Goal: Information Seeking & Learning: Learn about a topic

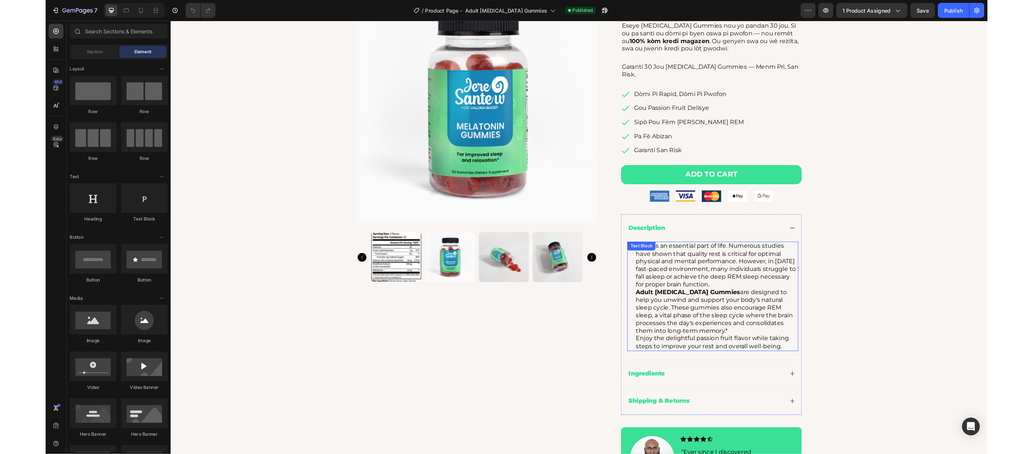
scroll to position [109, 0]
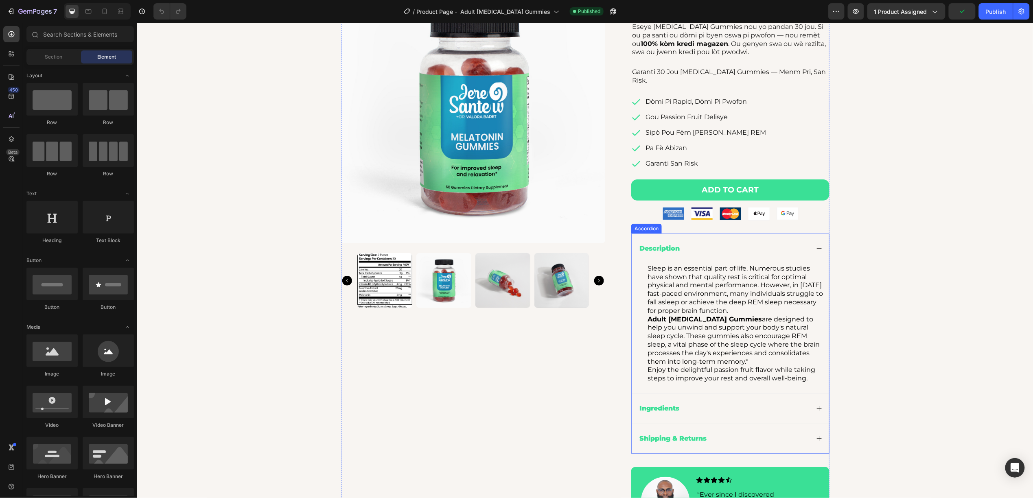
click at [678, 434] on p "Shipping & Returns" at bounding box center [672, 438] width 67 height 9
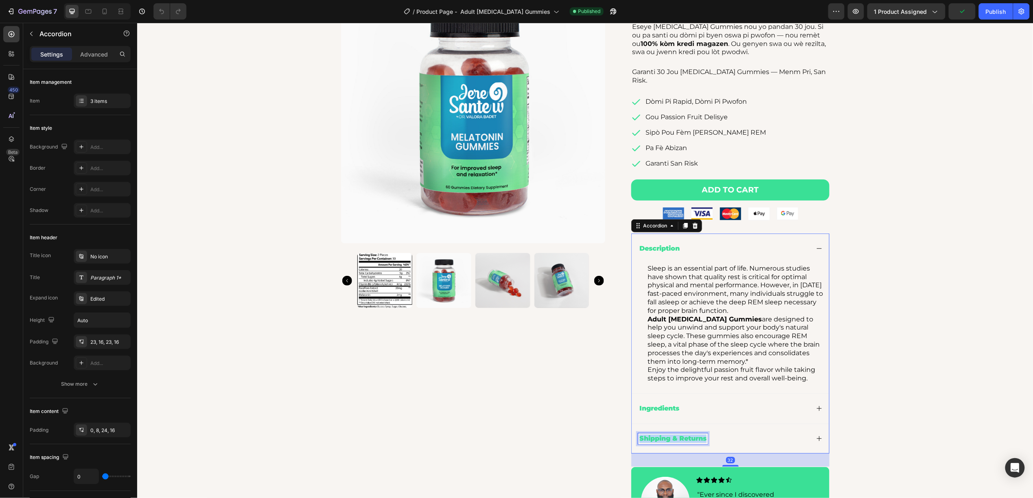
click at [678, 434] on p "Shipping & Returns" at bounding box center [672, 438] width 67 height 9
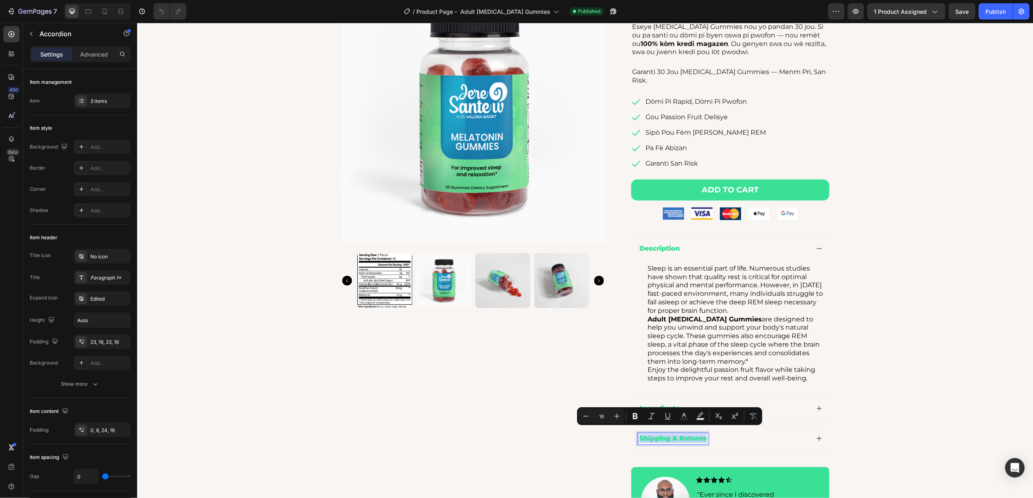
click at [814, 236] on div "Description" at bounding box center [729, 248] width 197 height 30
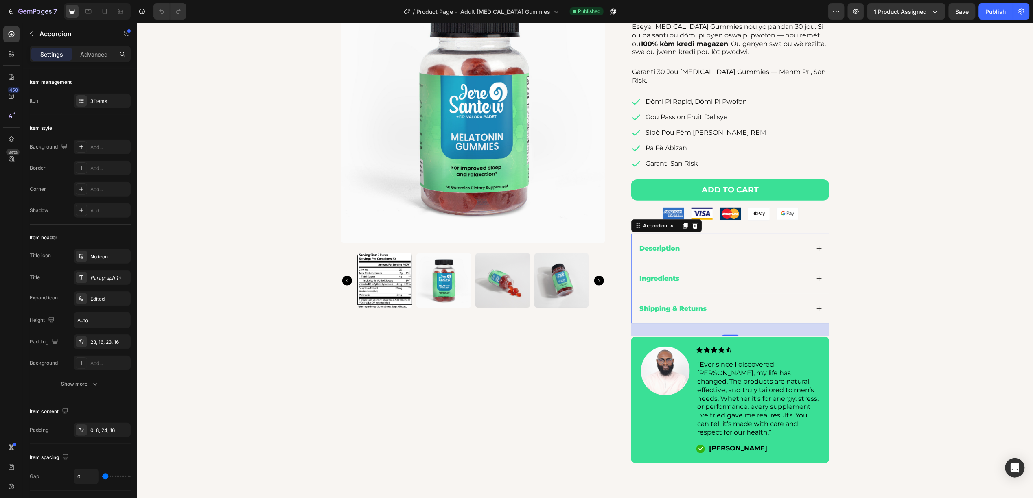
click at [670, 275] on p "Ingredients" at bounding box center [659, 278] width 40 height 9
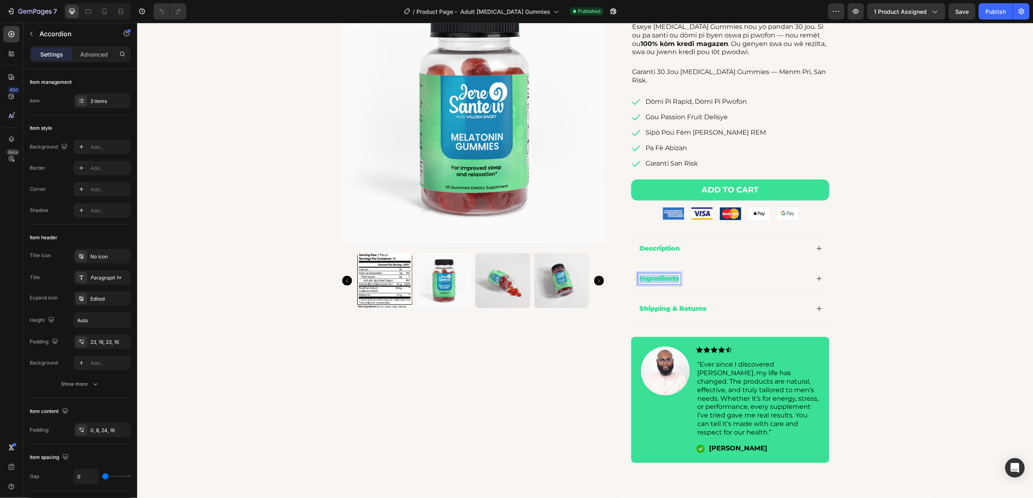
click at [670, 275] on p "Ingredients" at bounding box center [659, 278] width 40 height 9
copy p "Ingredients"
click at [905, 239] on div "Product Images Icon Icon Icon Icon Icon Icon List Rated 4.9/5 | +20.000 Happy C…" at bounding box center [585, 224] width 884 height 490
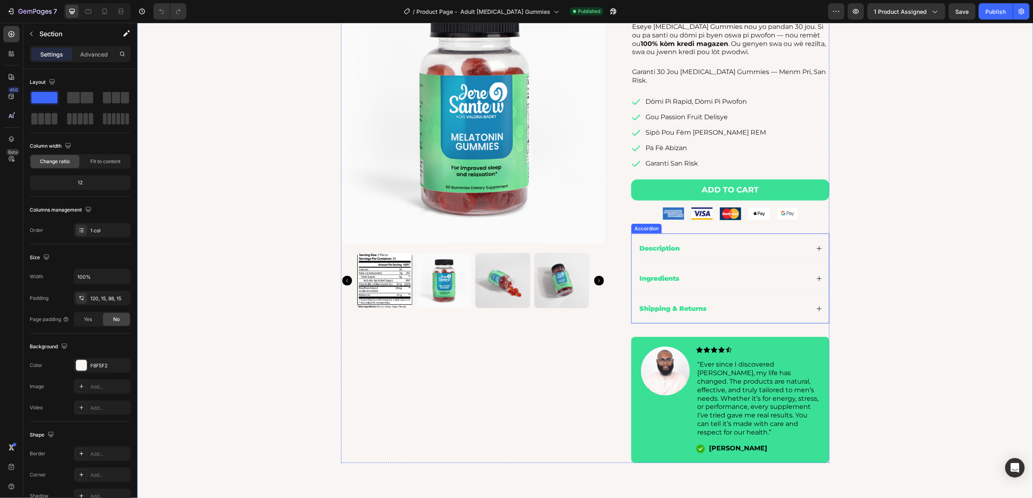
click at [665, 244] on p "Description" at bounding box center [659, 248] width 40 height 9
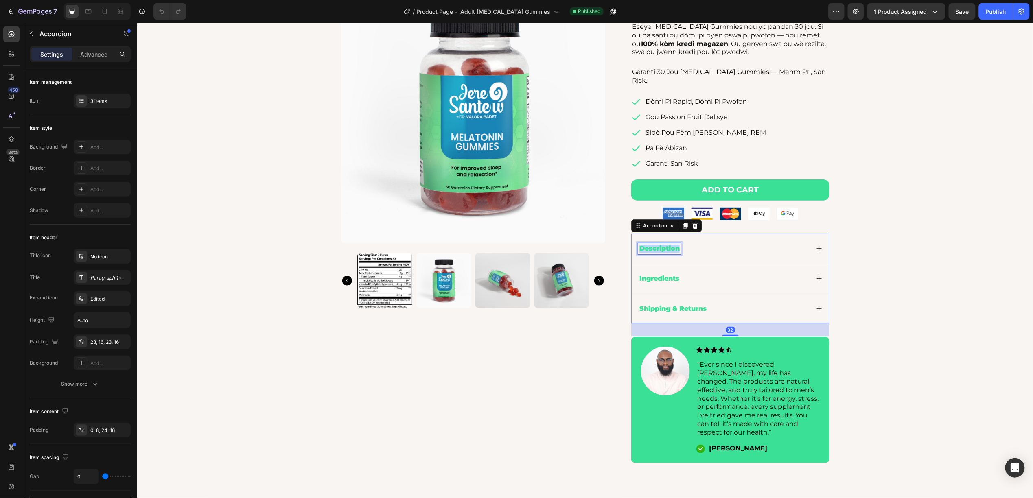
click at [665, 244] on p "Description" at bounding box center [659, 248] width 40 height 9
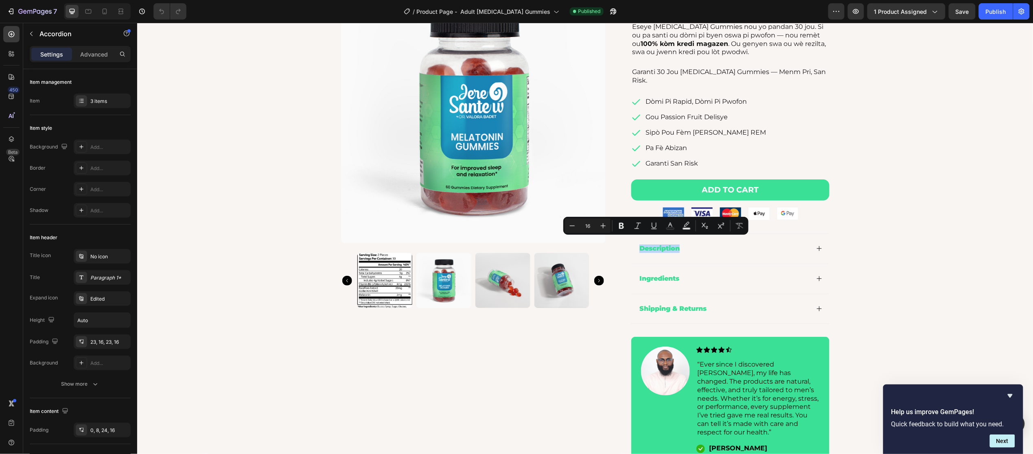
click at [786, 303] on div "Shipping & Returns" at bounding box center [723, 308] width 171 height 11
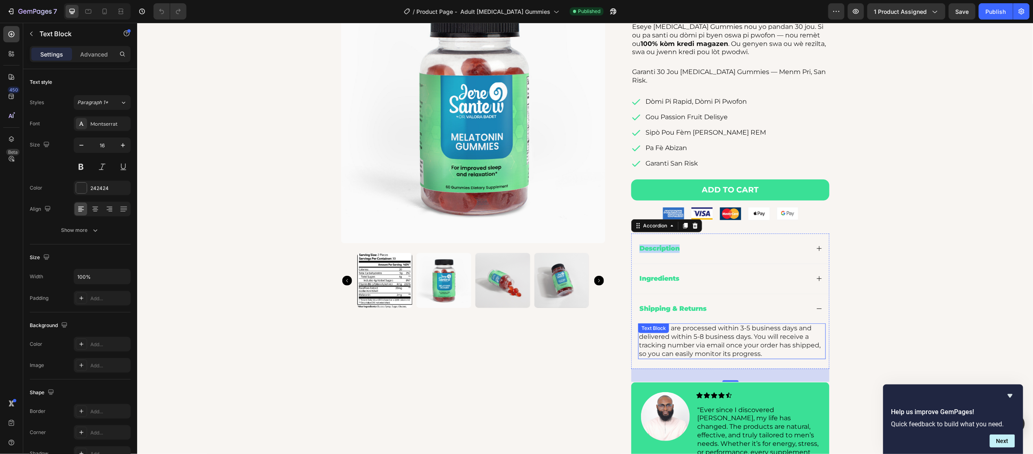
click at [781, 336] on p "All orders are processed within 3-5 business days and delivered within 5-8 busi…" at bounding box center [732, 341] width 186 height 34
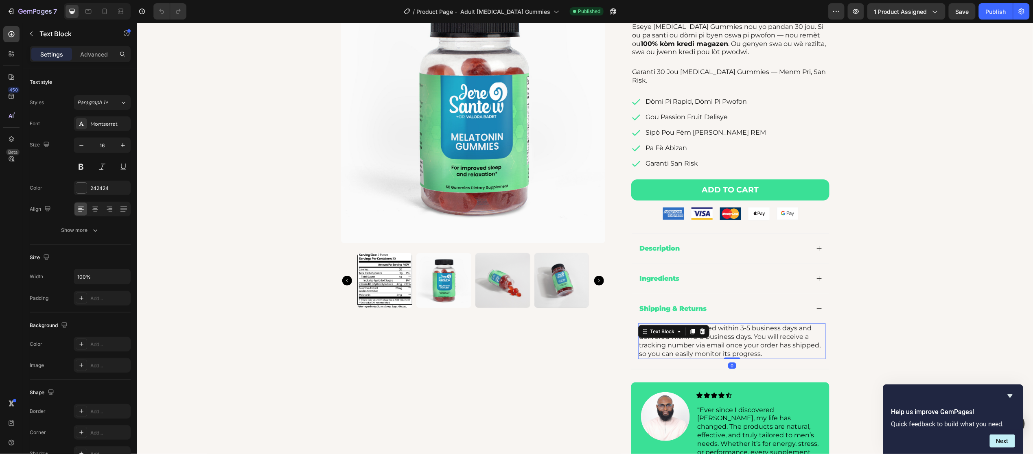
click at [781, 336] on p "All orders are processed within 3-5 business days and delivered within 5-8 busi…" at bounding box center [732, 341] width 186 height 34
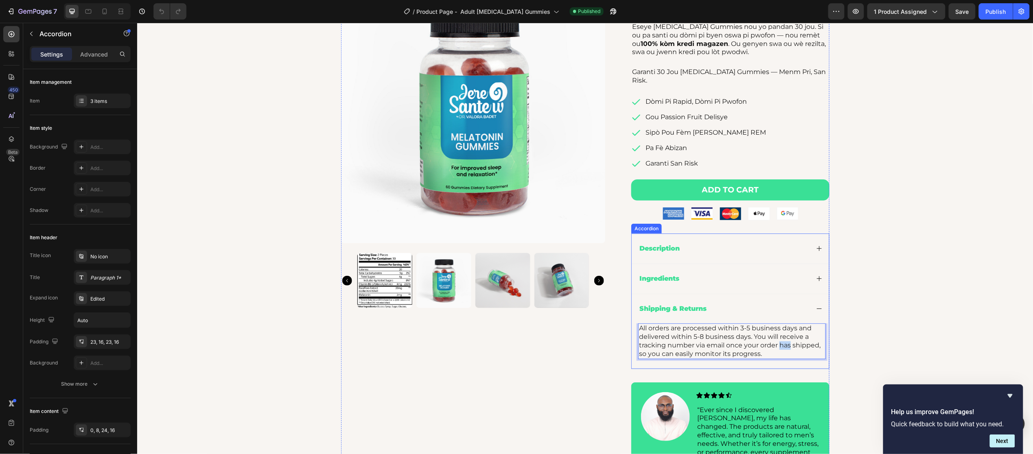
click at [803, 277] on div "Ingredients" at bounding box center [723, 278] width 171 height 11
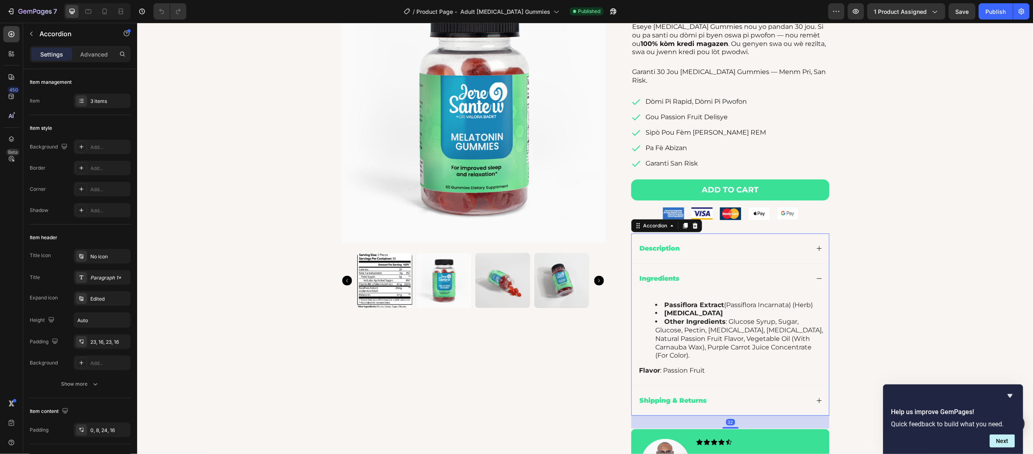
click at [803, 277] on div "Ingredients" at bounding box center [723, 278] width 171 height 11
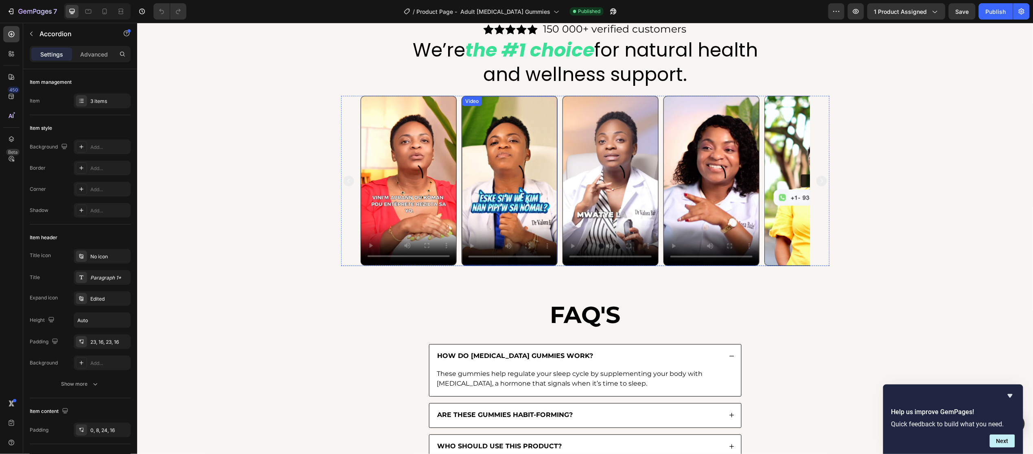
scroll to position [573, 0]
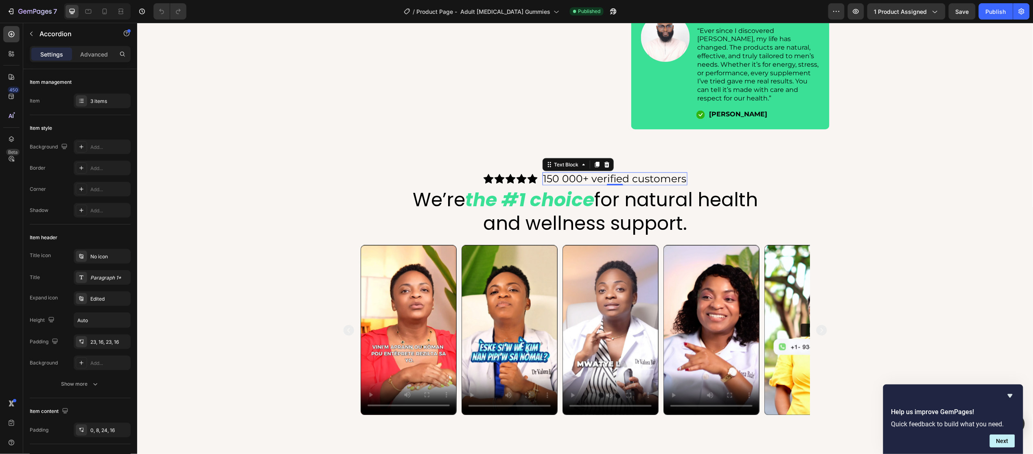
click at [622, 172] on p "150 000+ verified customers" at bounding box center [614, 178] width 143 height 12
